Goal: Task Accomplishment & Management: Manage account settings

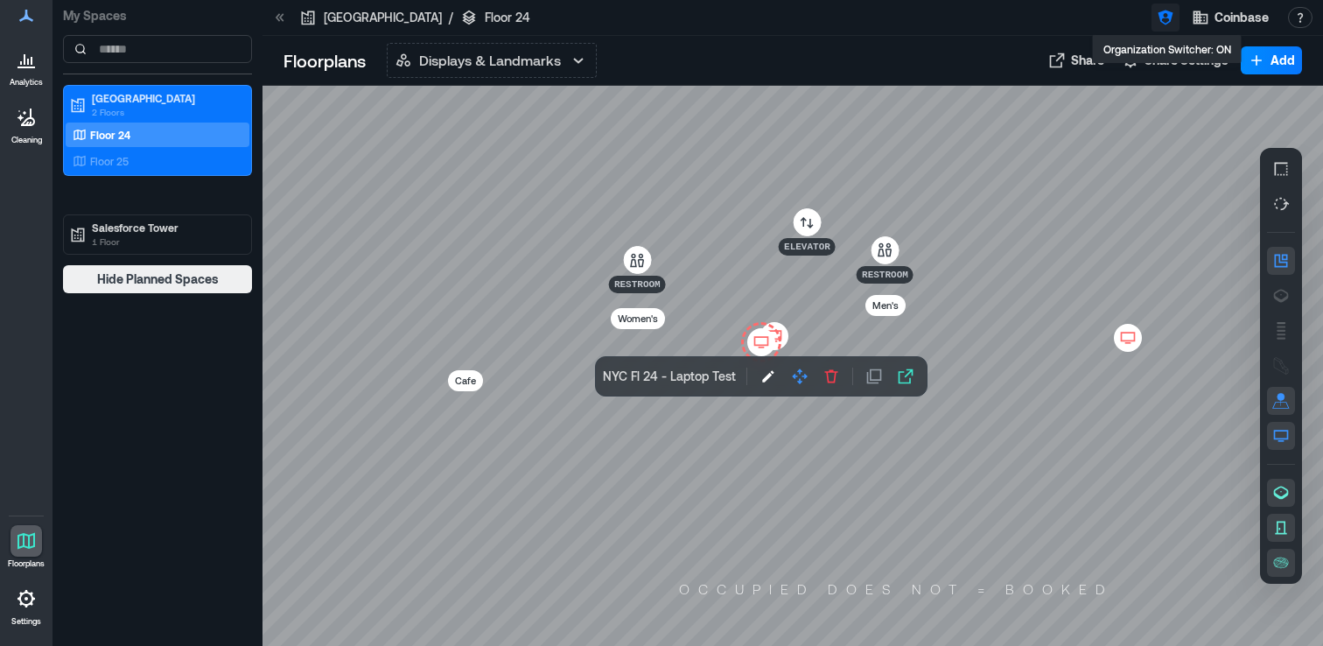
click at [1169, 22] on icon "button" at bounding box center [1165, 17] width 15 height 15
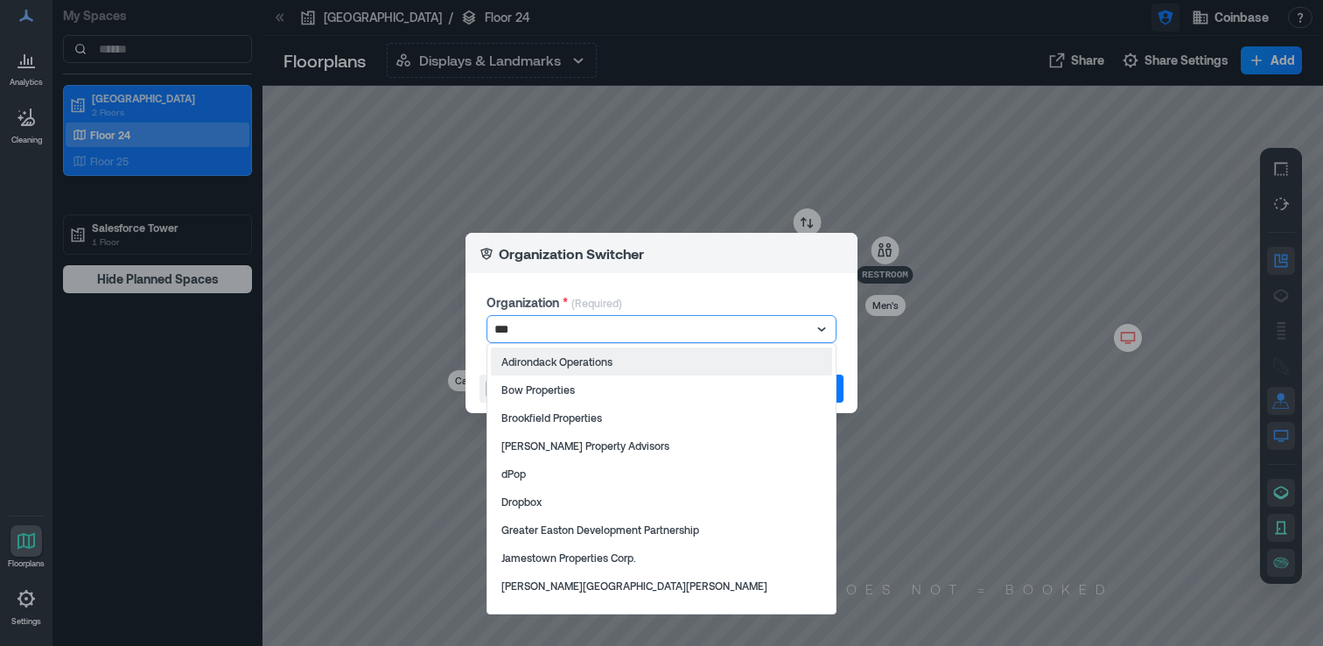
type input "****"
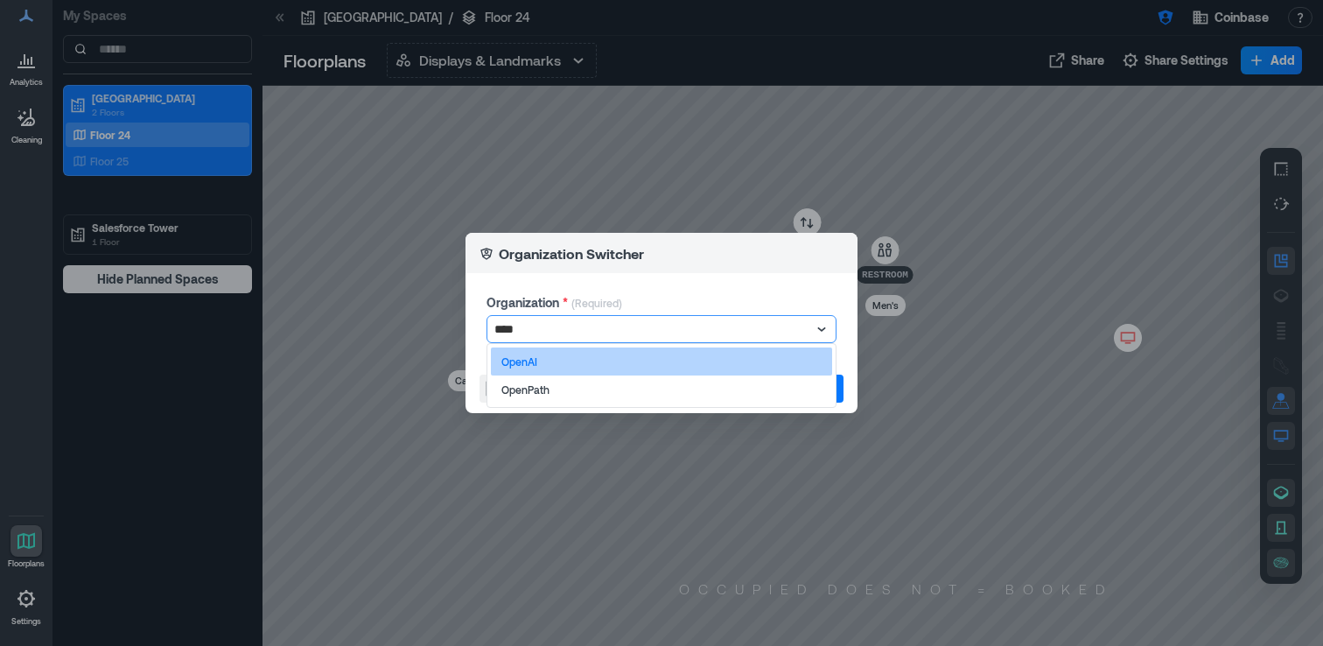
click at [790, 363] on div "OpenAI" at bounding box center [661, 361] width 341 height 28
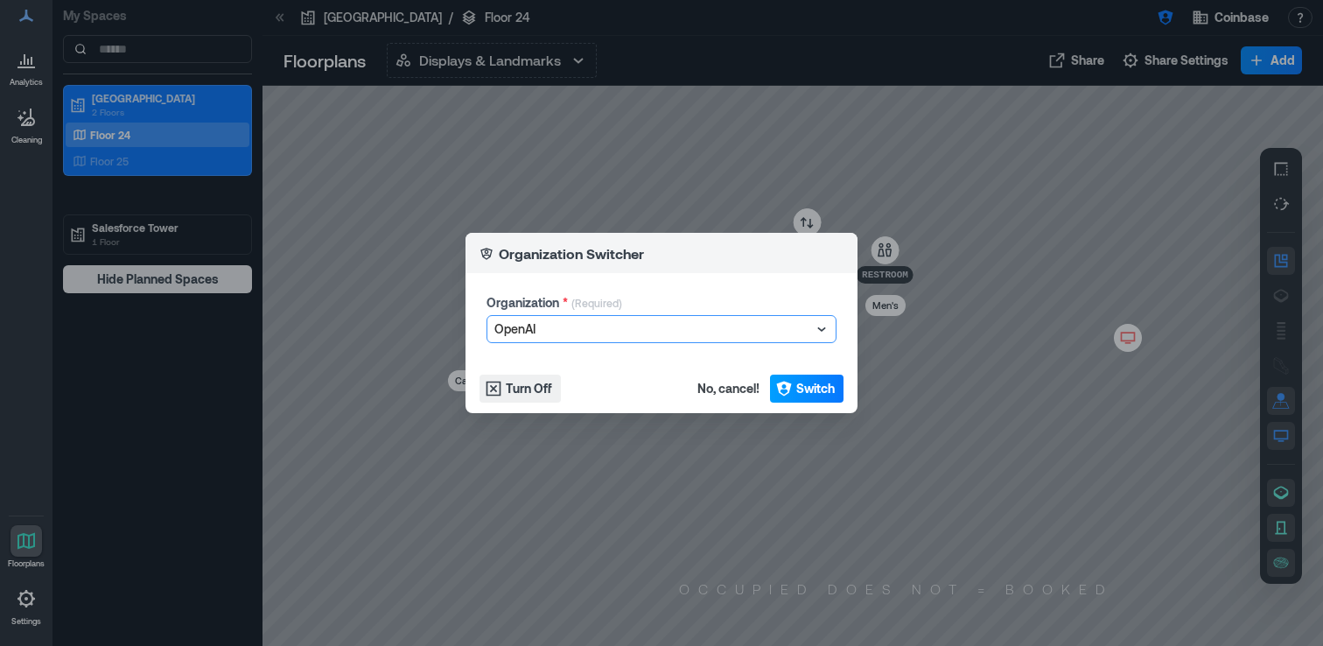
click at [817, 385] on span "Switch" at bounding box center [815, 388] width 38 height 17
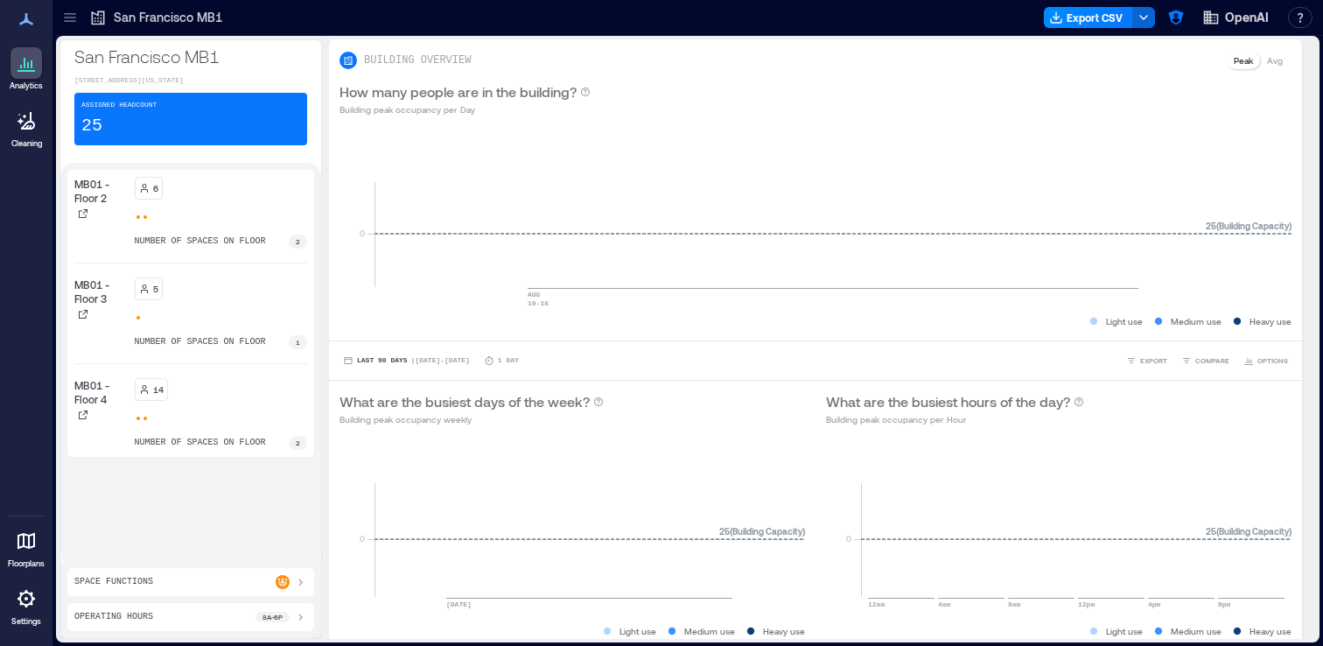
click at [32, 600] on icon at bounding box center [26, 598] width 21 height 21
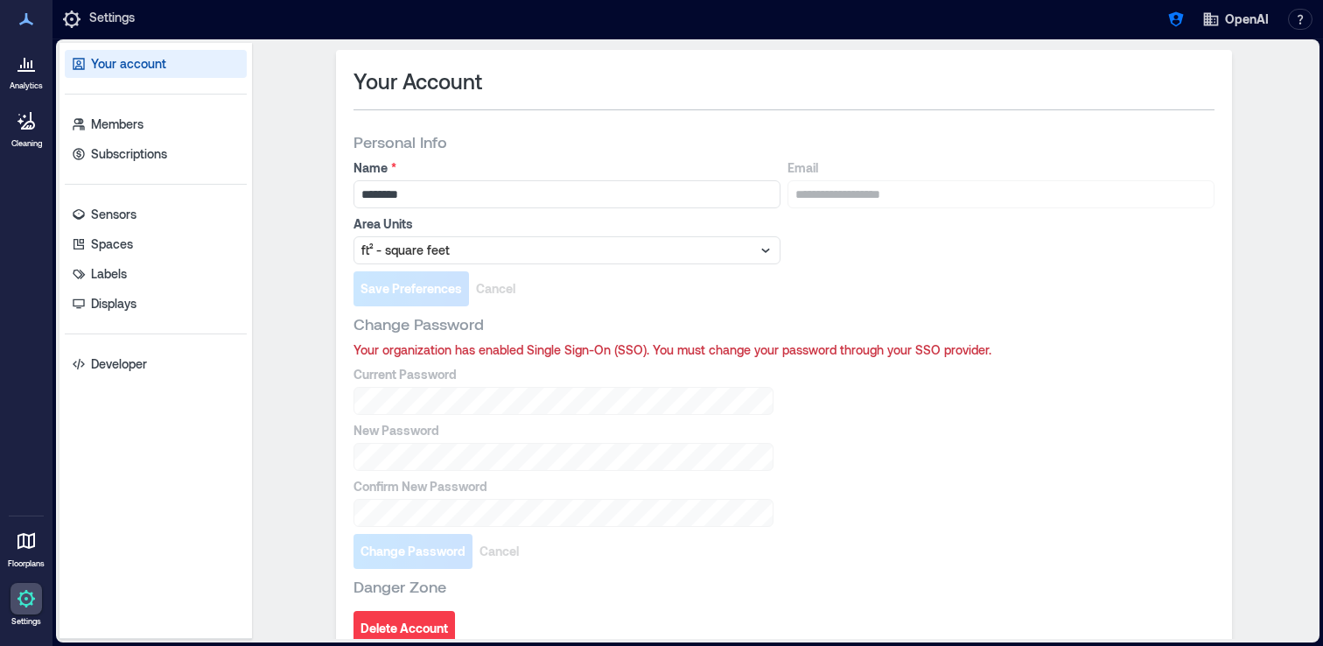
click at [189, 108] on div "Your account Members Subscriptions Sensors Spaces Labels Displays Developer" at bounding box center [155, 341] width 192 height 596
click at [184, 117] on link "Members" at bounding box center [156, 124] width 182 height 28
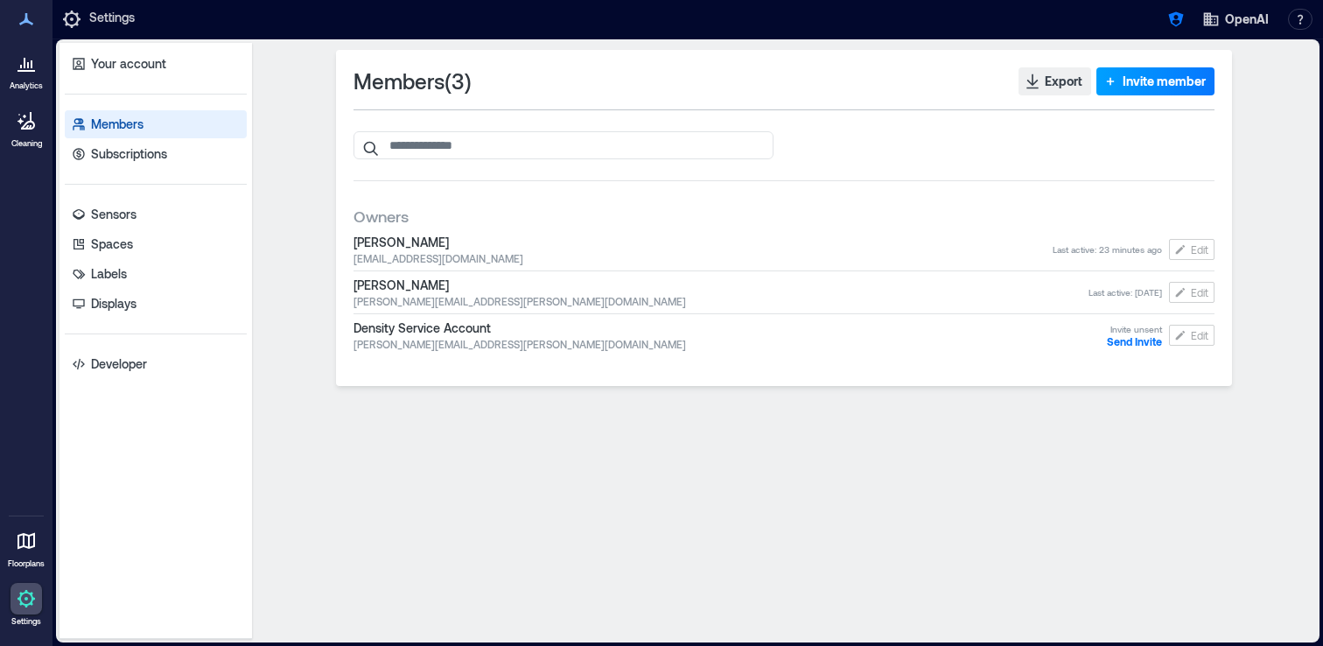
click at [1174, 84] on span "Invite member" at bounding box center [1164, 81] width 83 height 17
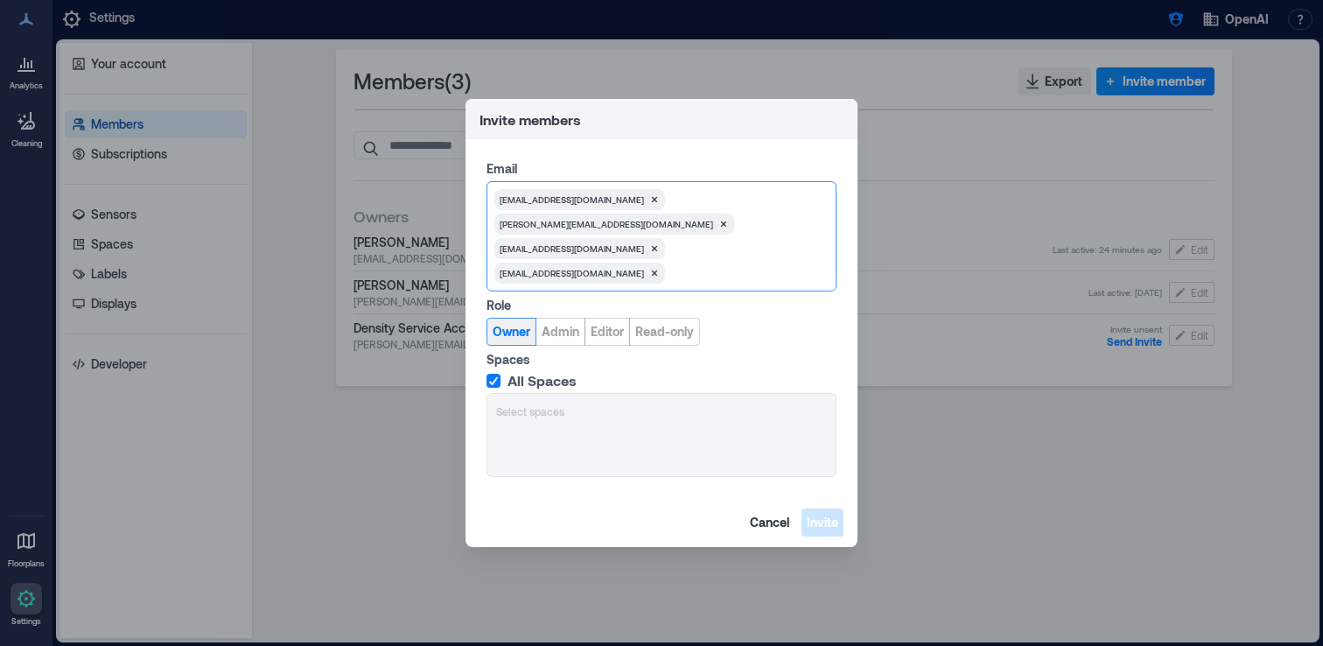
click at [506, 323] on span "Owner" at bounding box center [512, 331] width 38 height 17
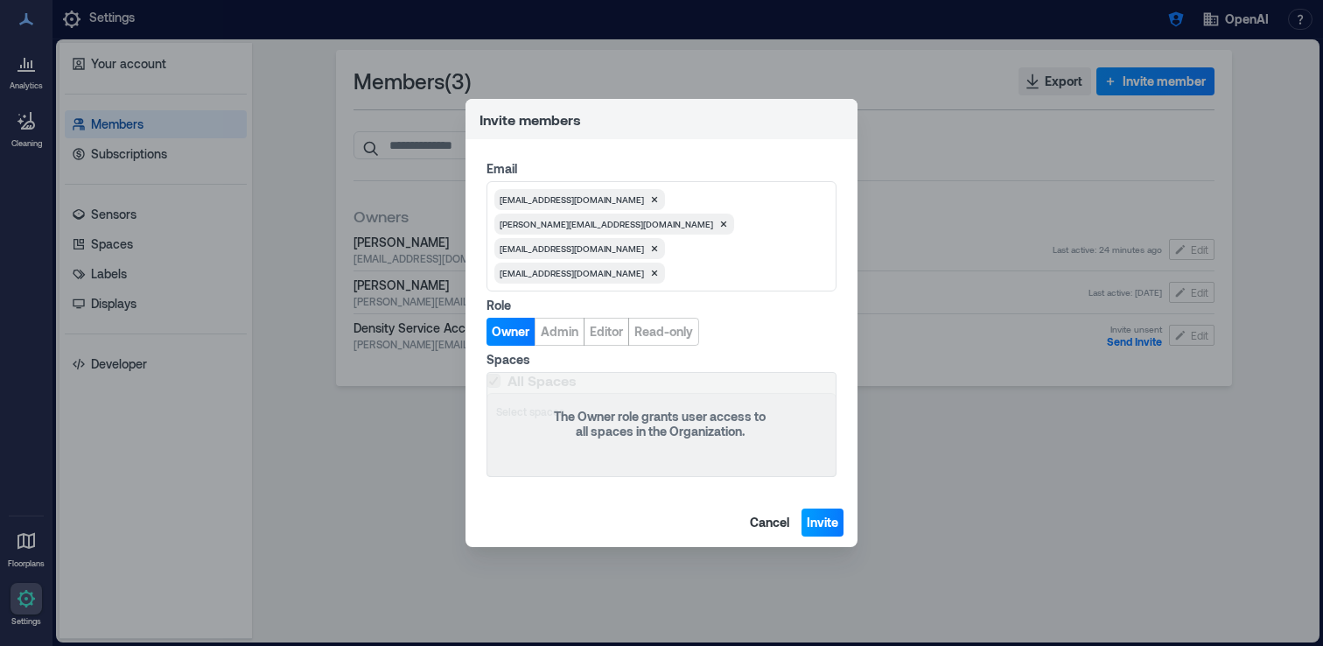
click at [829, 517] on span "Invite" at bounding box center [822, 522] width 31 height 17
